Goal: Task Accomplishment & Management: Complete application form

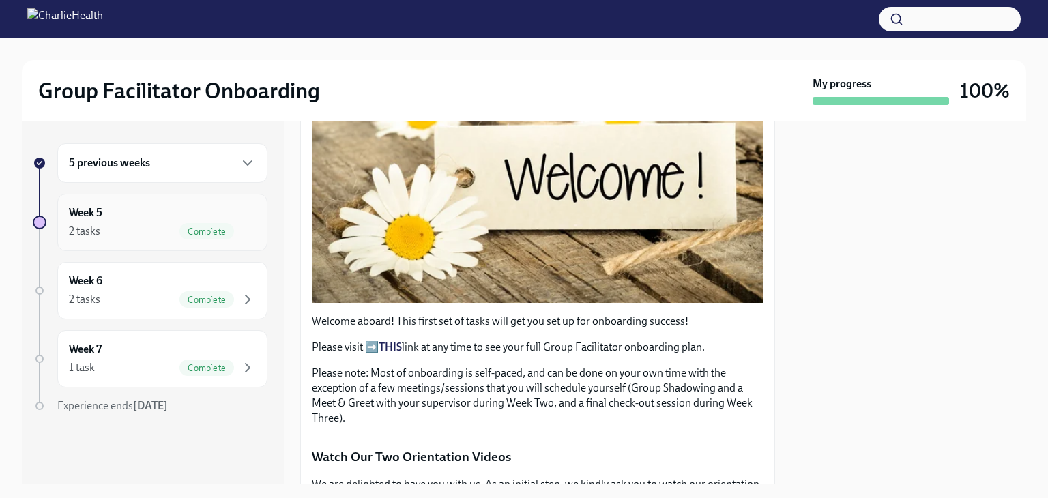
scroll to position [341, 0]
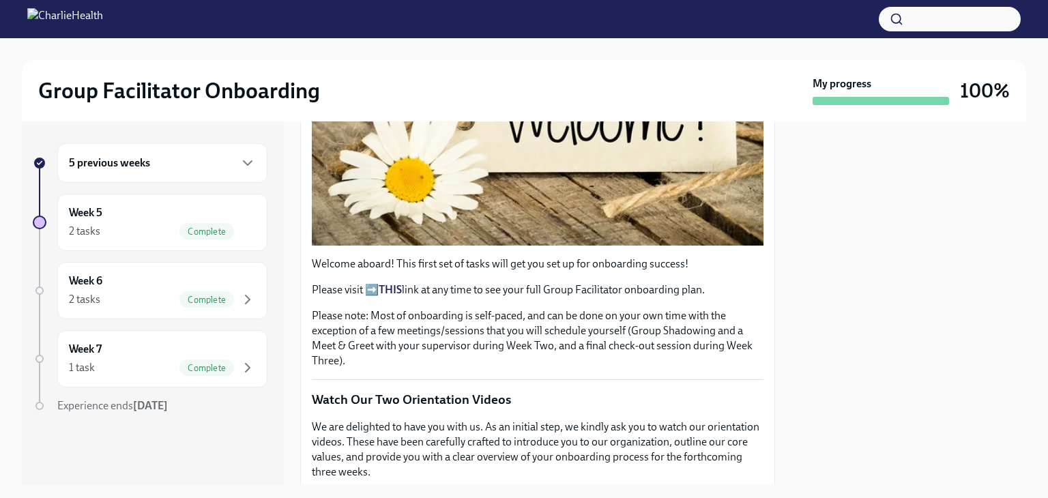
click at [203, 162] on div "5 previous weeks" at bounding box center [162, 163] width 187 height 16
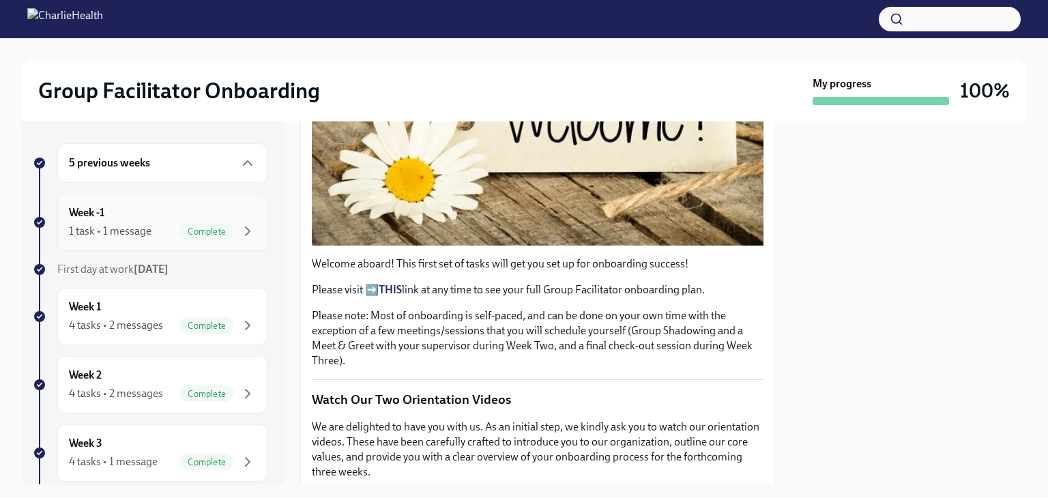
click at [188, 230] on span "Complete" at bounding box center [206, 231] width 55 height 10
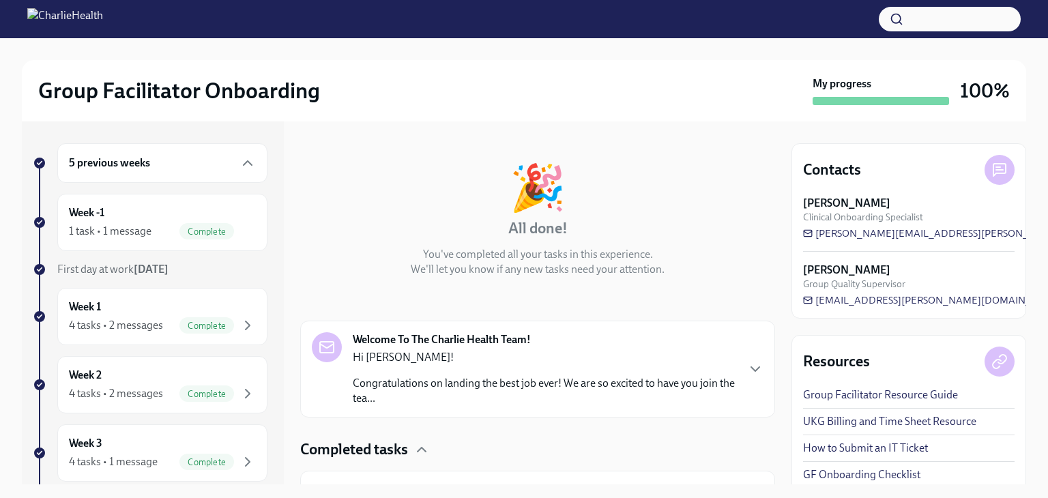
scroll to position [115, 0]
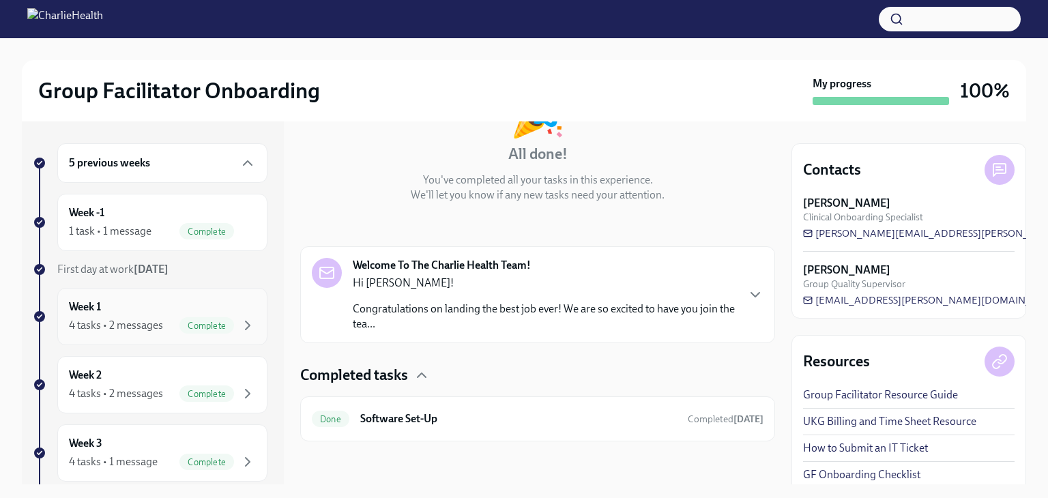
click at [180, 313] on div "Week 1 4 tasks • 2 messages Complete" at bounding box center [162, 316] width 187 height 34
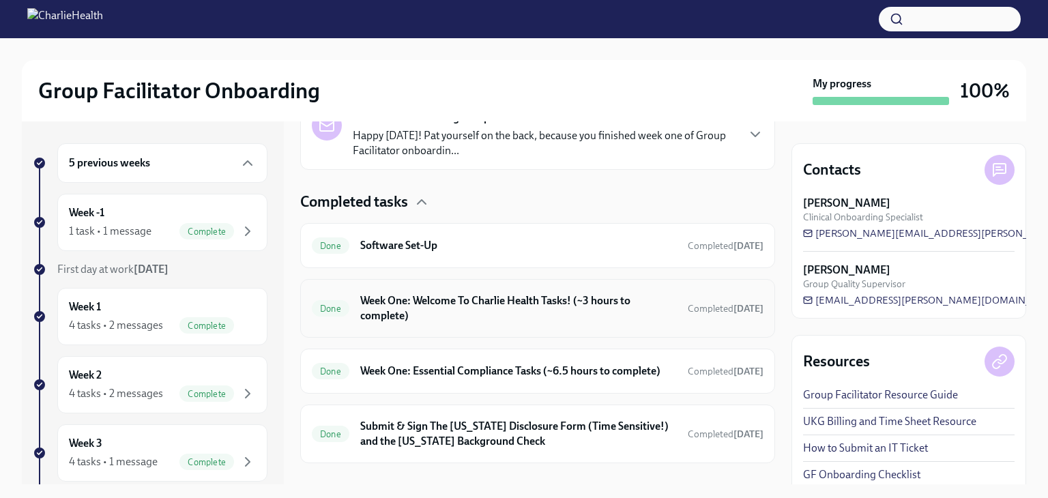
scroll to position [388, 0]
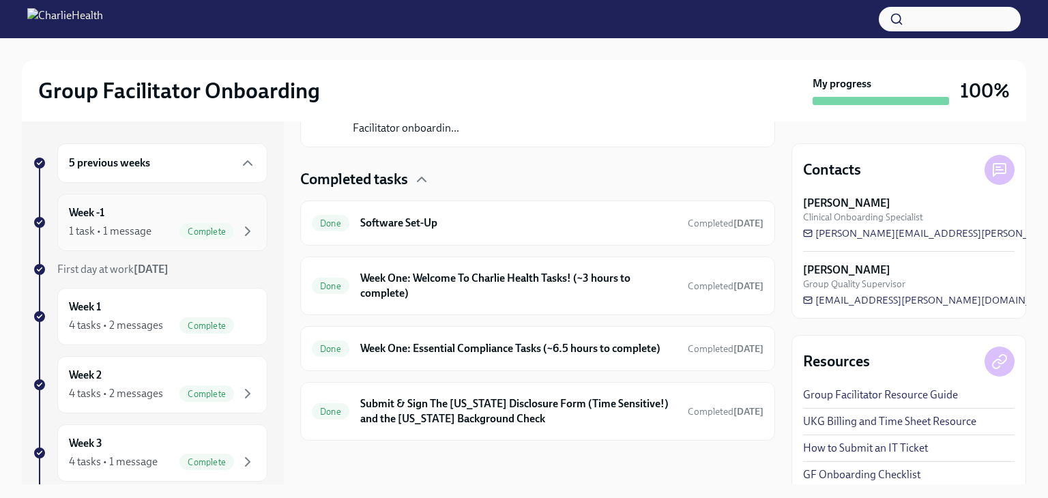
click at [216, 230] on span "Complete" at bounding box center [206, 231] width 55 height 10
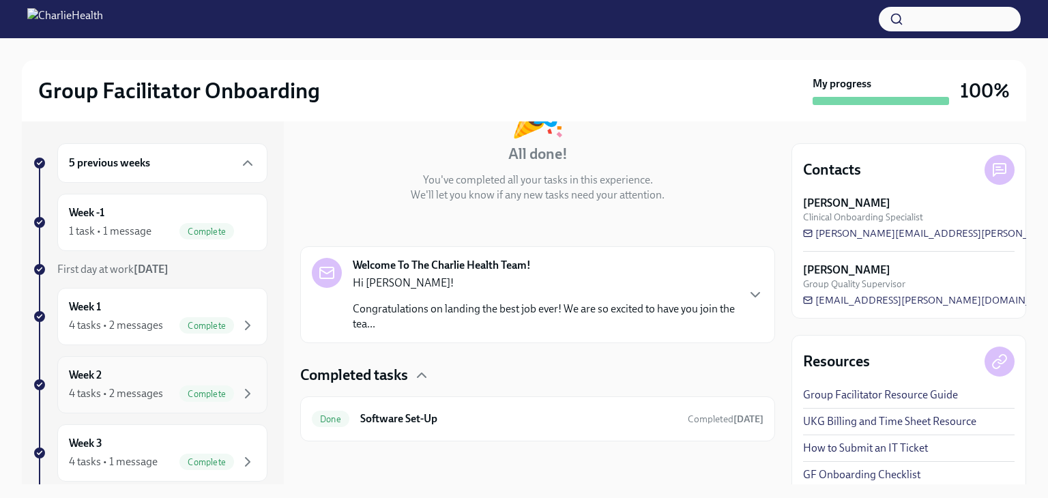
click at [183, 378] on div "Week 2 4 tasks • 2 messages Complete" at bounding box center [162, 385] width 187 height 34
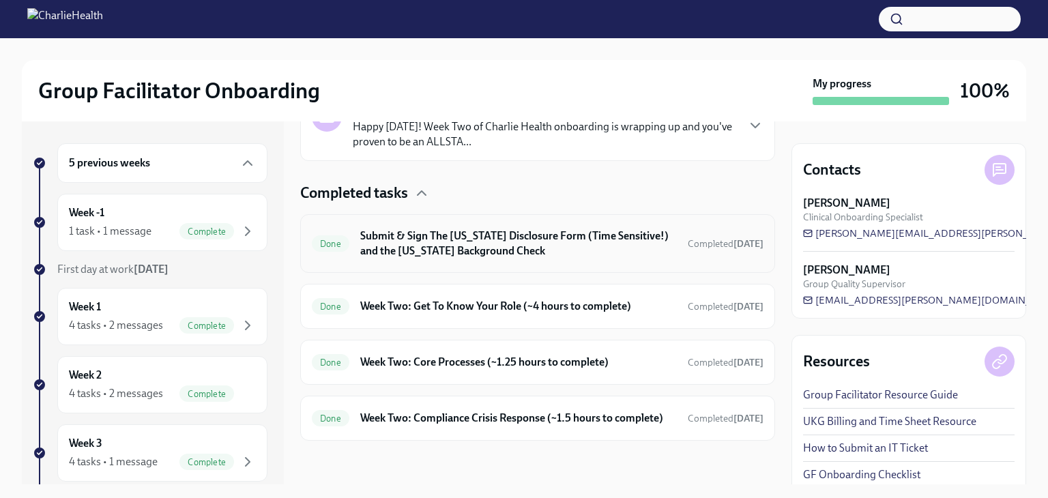
click at [532, 233] on h6 "Submit & Sign The [US_STATE] Disclosure Form (Time Sensitive!) and the [US_STAT…" at bounding box center [518, 243] width 316 height 30
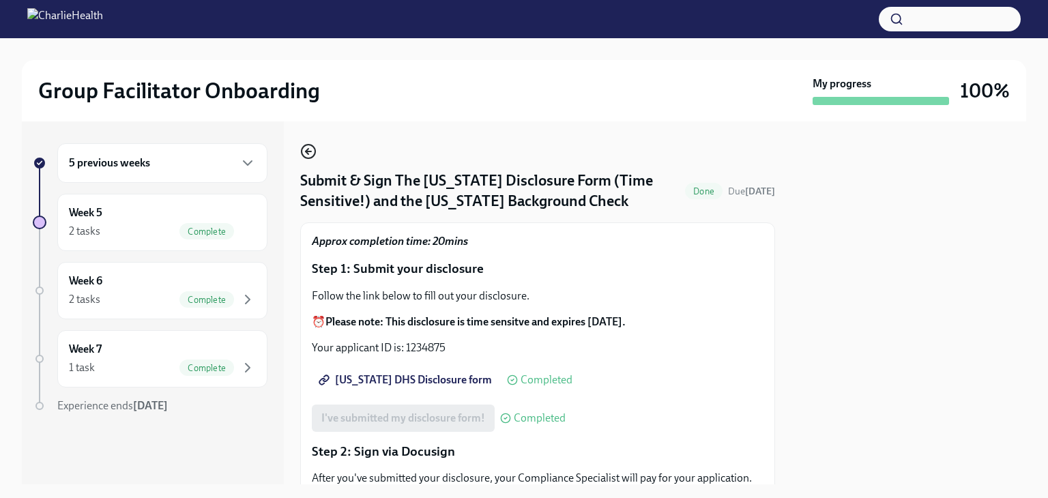
click at [314, 147] on icon "button" at bounding box center [308, 151] width 16 height 16
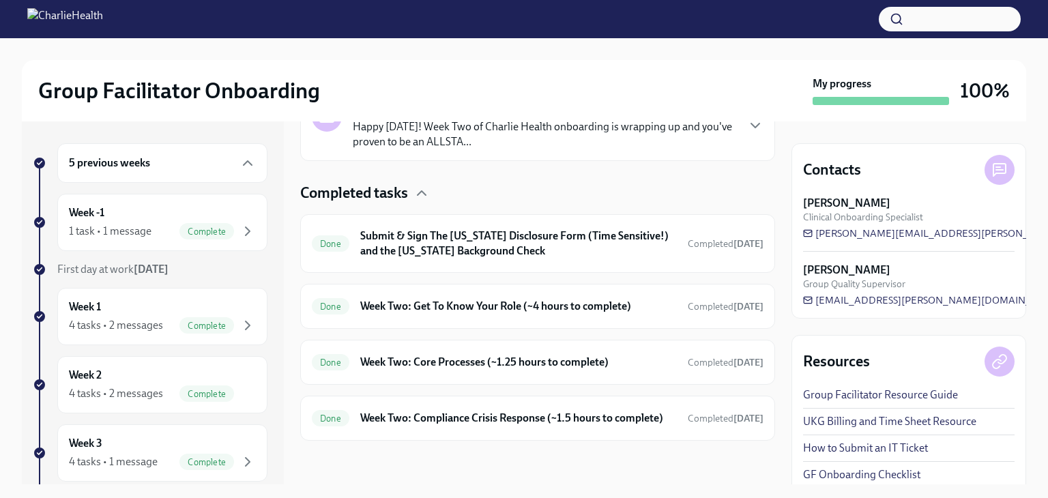
scroll to position [387, 0]
click at [544, 299] on h6 "Week Two: Get To Know Your Role (~4 hours to complete)" at bounding box center [518, 306] width 316 height 15
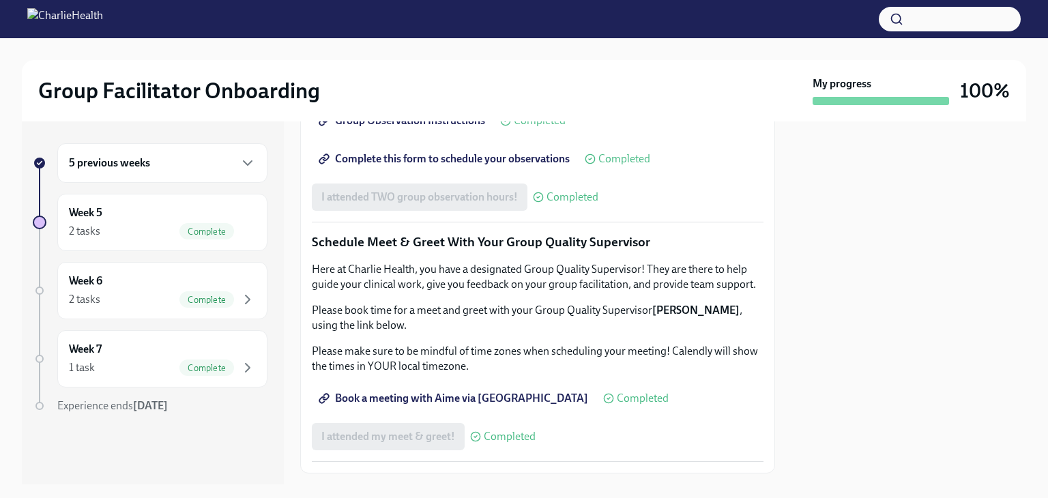
scroll to position [843, 0]
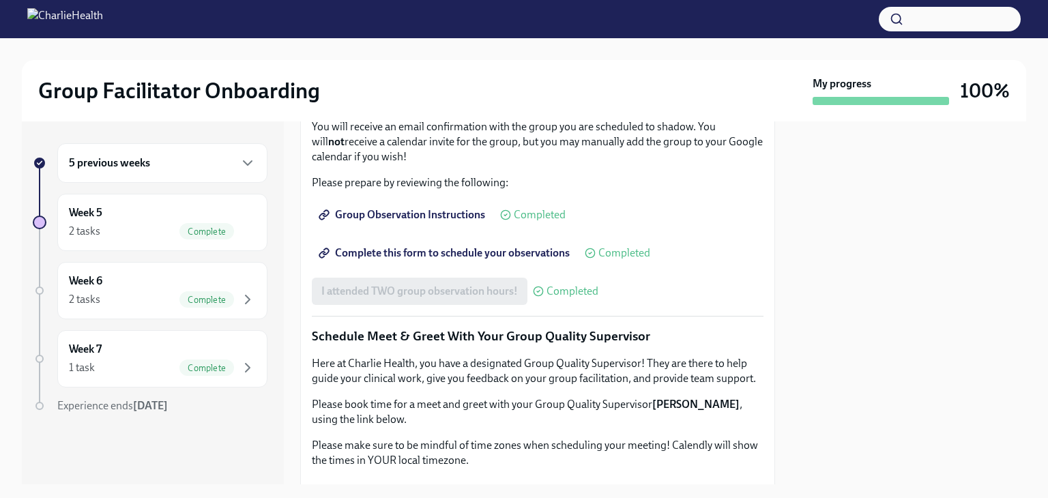
click at [197, 166] on div "5 previous weeks" at bounding box center [162, 163] width 187 height 16
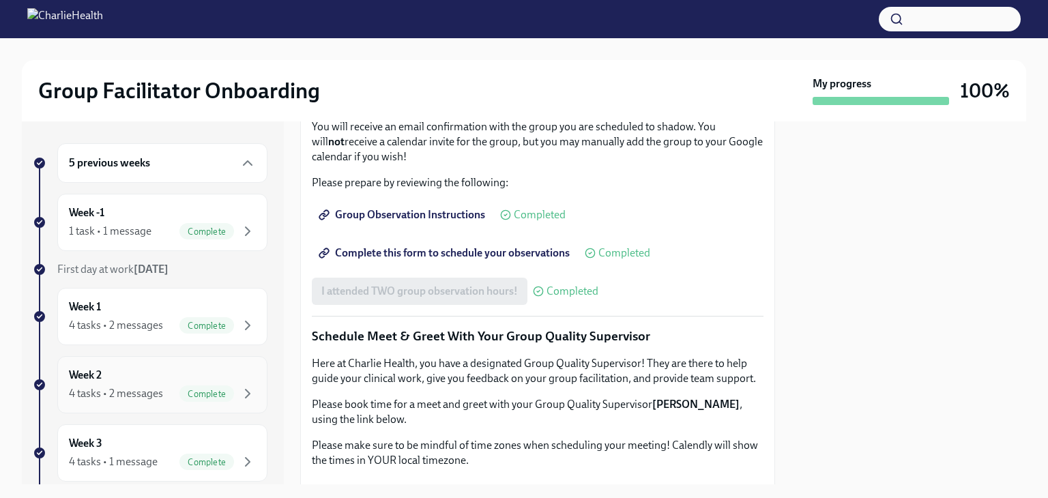
click at [183, 392] on span "Complete" at bounding box center [206, 394] width 55 height 10
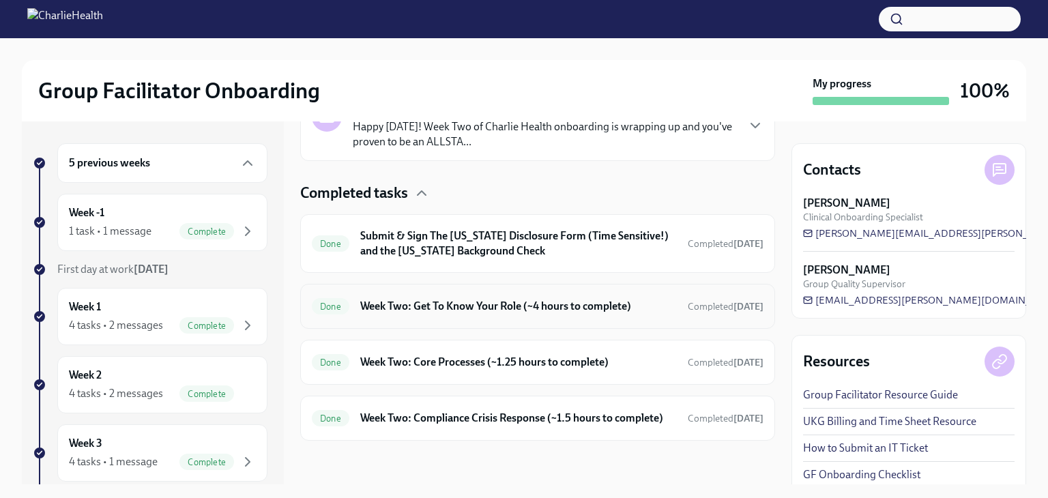
scroll to position [387, 0]
click at [546, 299] on h6 "Week Two: Get To Know Your Role (~4 hours to complete)" at bounding box center [518, 306] width 316 height 15
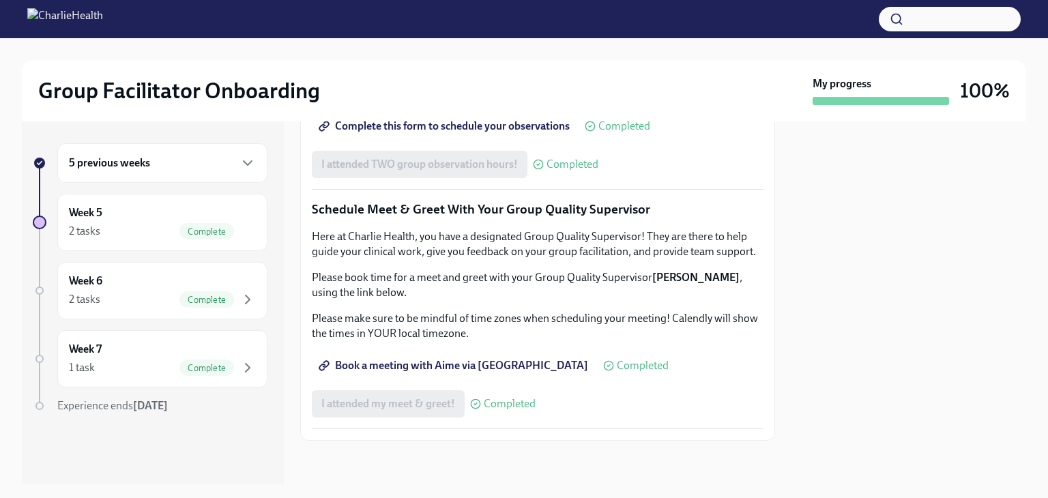
scroll to position [1320, 0]
click at [186, 239] on div "Week 5 2 tasks Complete" at bounding box center [162, 222] width 210 height 57
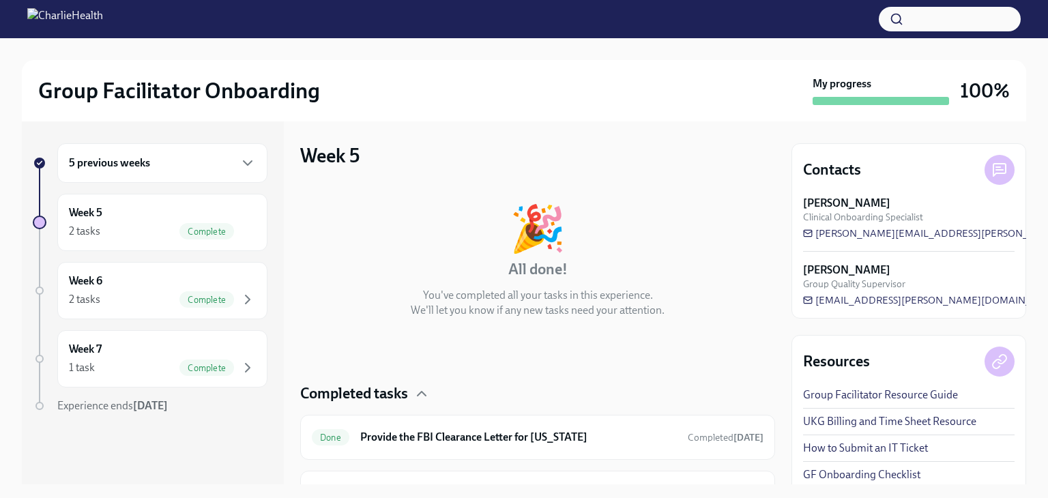
click at [211, 148] on div "5 previous weeks" at bounding box center [162, 163] width 210 height 40
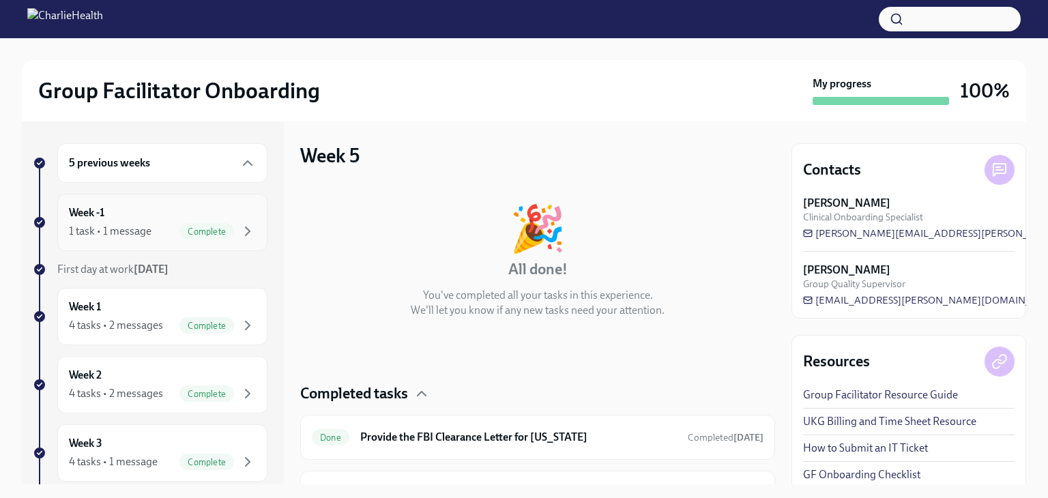
click at [191, 224] on div "Complete" at bounding box center [206, 231] width 55 height 16
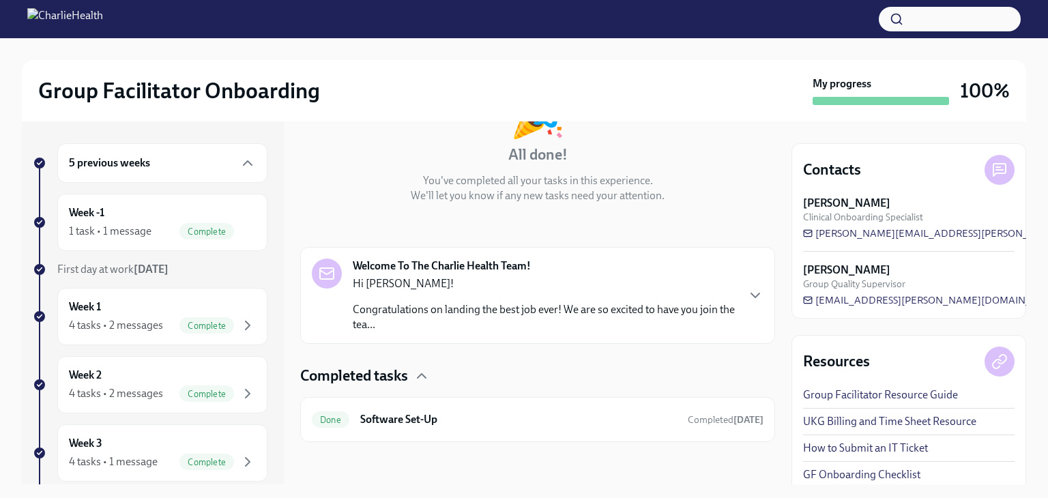
scroll to position [115, 0]
click at [228, 323] on div "Complete" at bounding box center [217, 325] width 76 height 16
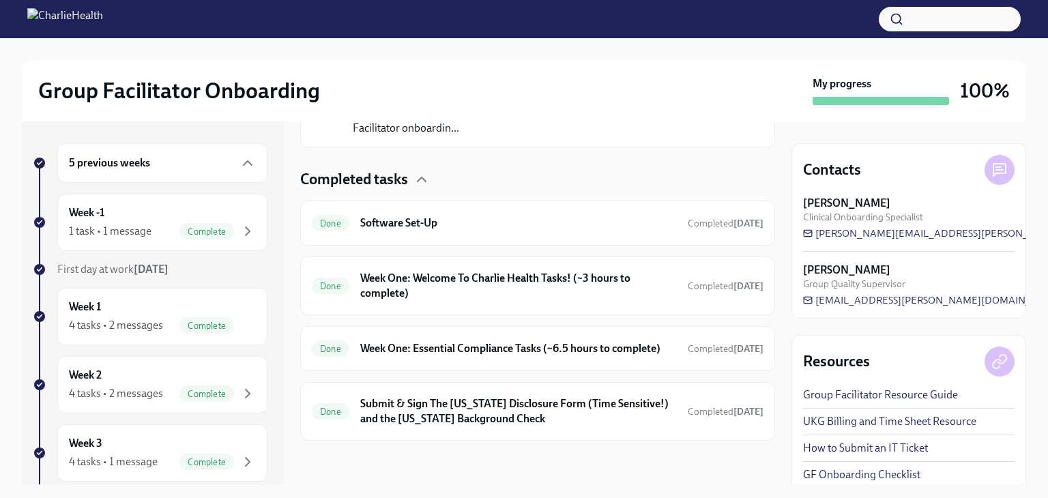
scroll to position [388, 0]
click at [600, 342] on h6 "Week One: Essential Compliance Tasks (~6.5 hours to complete)" at bounding box center [518, 348] width 316 height 15
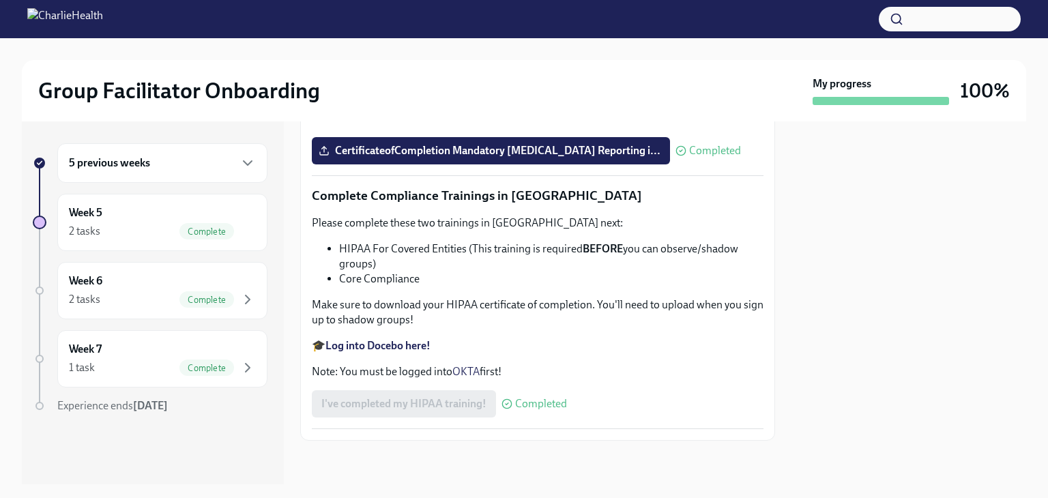
scroll to position [2753, 0]
click at [110, 278] on div "Week 6 2 tasks Complete" at bounding box center [162, 290] width 187 height 34
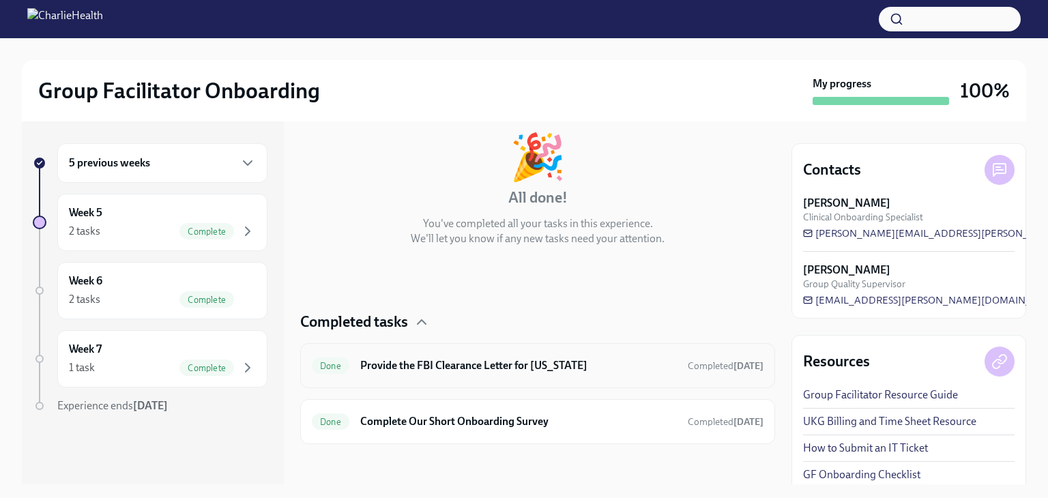
scroll to position [74, 0]
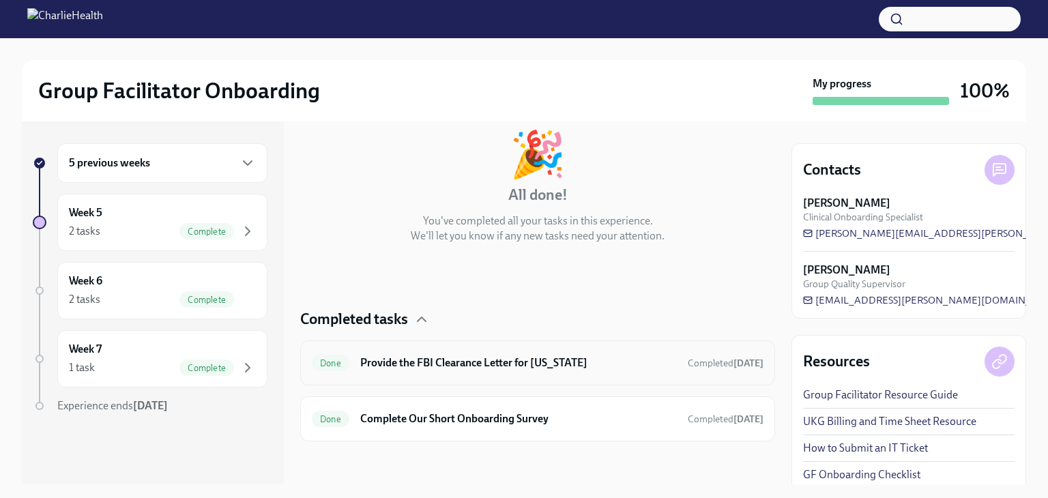
click at [546, 360] on h6 "Provide the FBI Clearance Letter for [US_STATE]" at bounding box center [518, 362] width 316 height 15
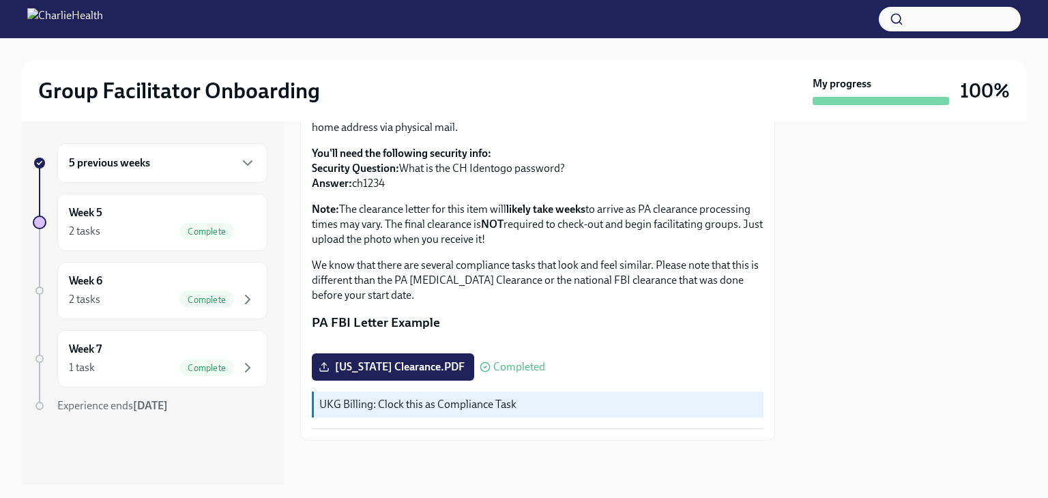
scroll to position [205, 0]
click at [387, 374] on span "[US_STATE] Clearance.PDF" at bounding box center [392, 367] width 143 height 14
click at [0, 0] on input "[US_STATE] Clearance.PDF" at bounding box center [0, 0] width 0 height 0
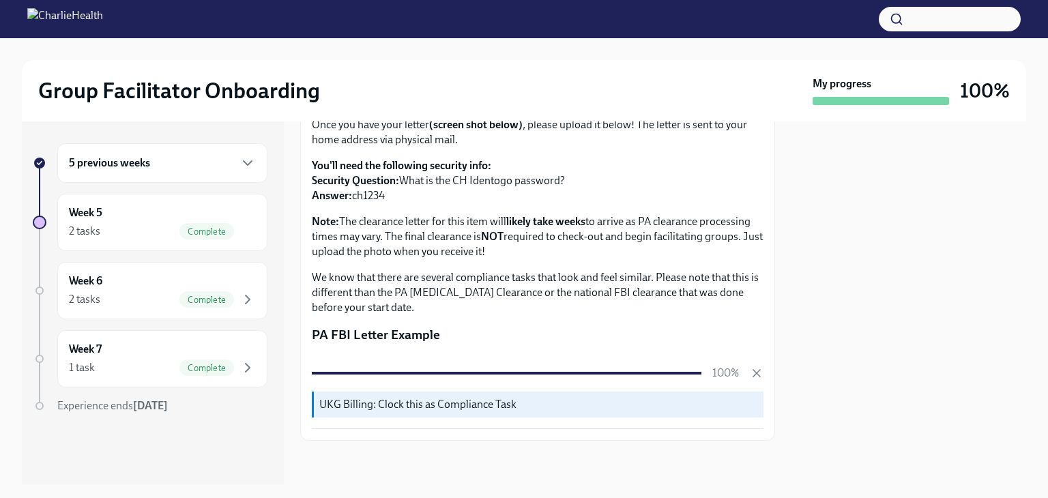
scroll to position [284, 0]
